Goal: Go to known website: Go to known website

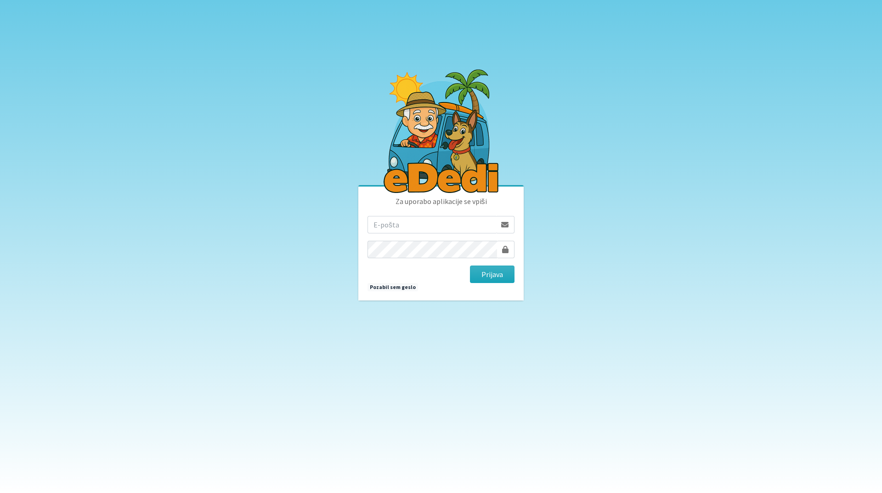
click at [379, 228] on input "email" at bounding box center [432, 224] width 129 height 17
type input "[EMAIL_ADDRESS][DOMAIN_NAME]"
click at [479, 274] on button "Prijava" at bounding box center [492, 274] width 45 height 17
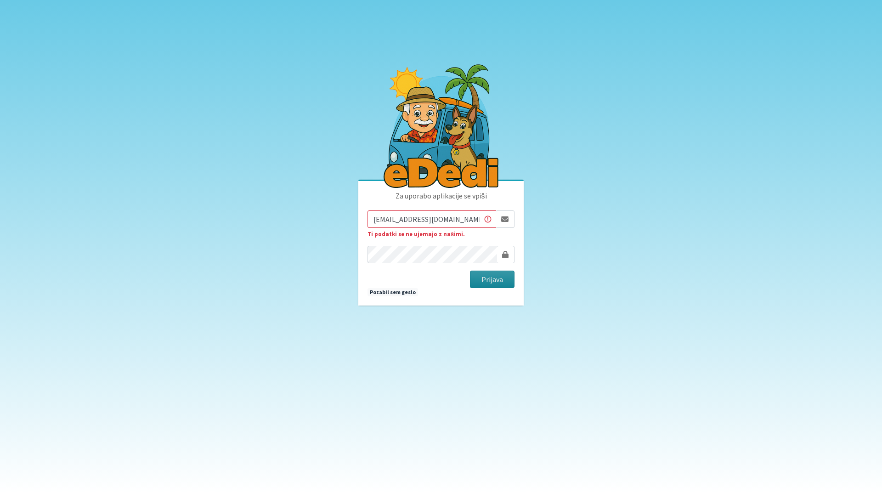
click at [486, 283] on button "Prijava" at bounding box center [492, 279] width 45 height 17
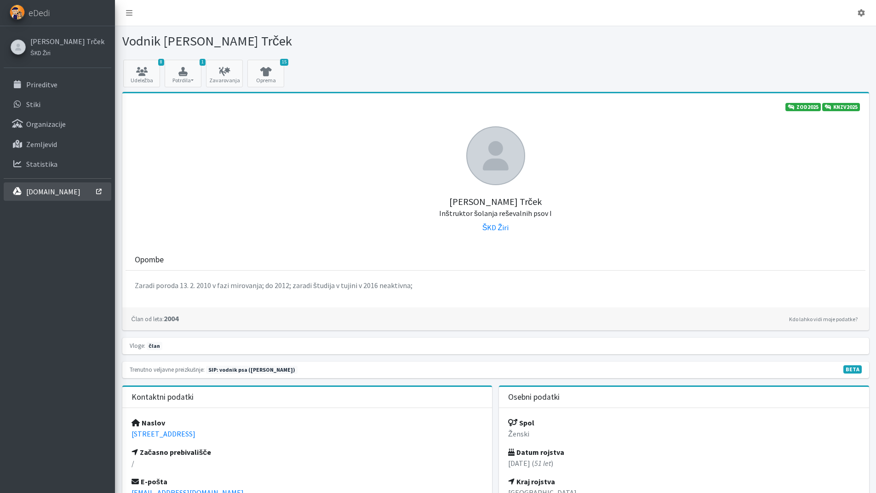
click at [35, 186] on link "interno.erps.si" at bounding box center [58, 191] width 108 height 18
